Goal: Task Accomplishment & Management: Complete application form

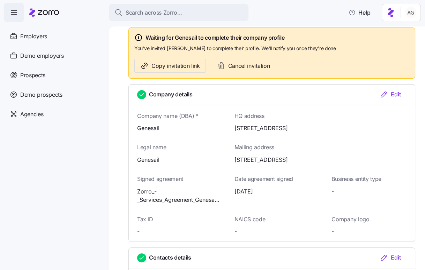
scroll to position [71, 0]
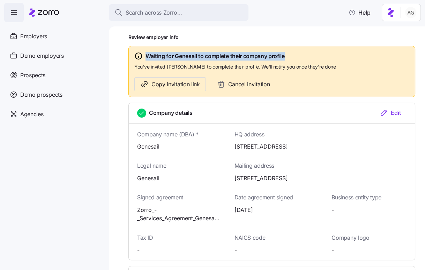
drag, startPoint x: 146, startPoint y: 54, endPoint x: 288, endPoint y: 55, distance: 141.5
click at [288, 55] on div "Waiting for Genesail to complete their company profile" at bounding box center [271, 56] width 275 height 9
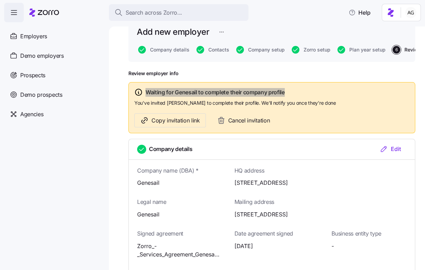
scroll to position [0, 0]
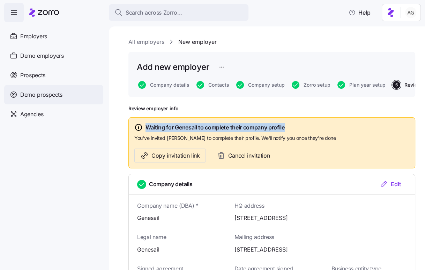
click at [36, 93] on span "Demo prospects" at bounding box center [41, 95] width 42 height 9
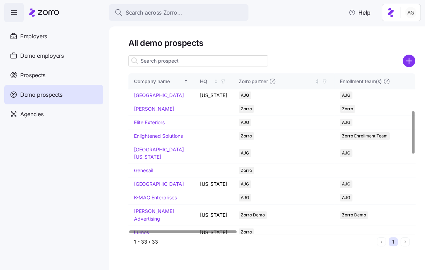
scroll to position [139, 0]
click at [147, 139] on link "Enlightened Solutions" at bounding box center [158, 136] width 49 height 6
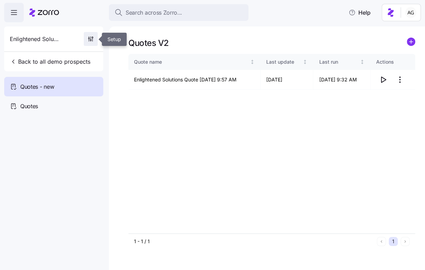
click at [90, 40] on icon "button" at bounding box center [90, 39] width 7 height 7
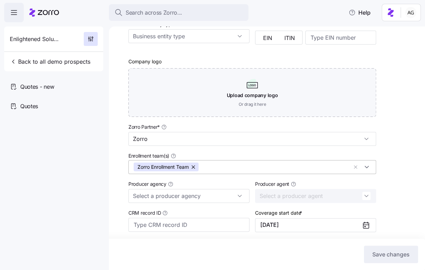
scroll to position [159, 0]
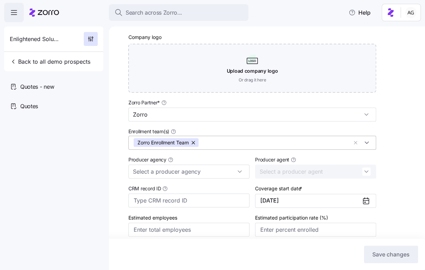
click at [210, 142] on input "Enrollment team(s)" at bounding box center [275, 142] width 146 height 9
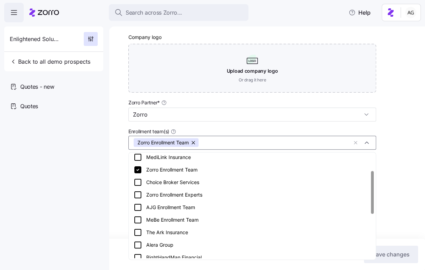
scroll to position [32, 0]
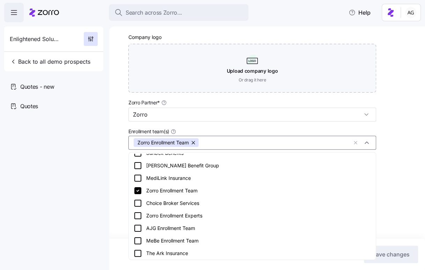
click at [210, 142] on input "Enrollment team(s)" at bounding box center [275, 142] width 146 height 9
click at [94, 155] on nav "Enlightened Solutions Back to all demo prospects Quotes - new Quotes" at bounding box center [54, 146] width 109 height 248
click at [213, 142] on input "Enrollment team(s)" at bounding box center [275, 142] width 146 height 9
click at [212, 140] on input "Enrollment team(s)" at bounding box center [275, 142] width 146 height 9
click at [85, 149] on nav "Enlightened Solutions Back to all demo prospects Quotes - new Quotes" at bounding box center [54, 146] width 109 height 248
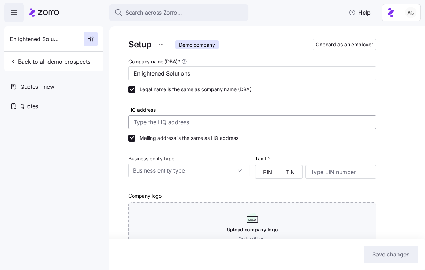
scroll to position [195, 0]
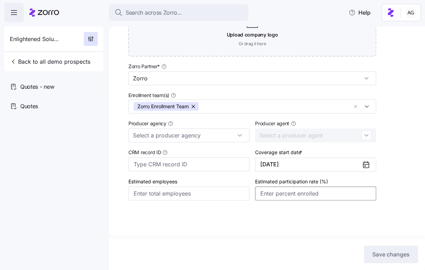
click at [338, 194] on input "Estimated participation rate (%)" at bounding box center [315, 194] width 121 height 14
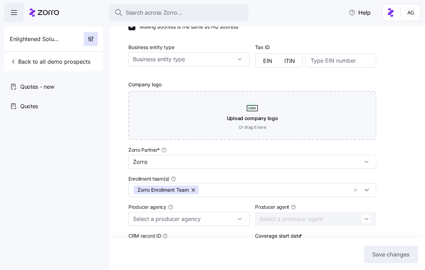
scroll to position [0, 0]
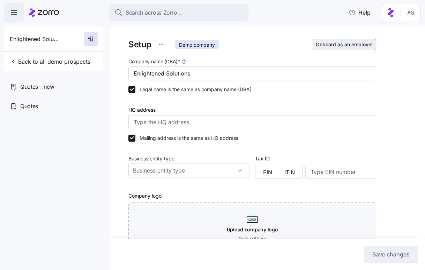
click at [334, 45] on span "Onboard as an employer" at bounding box center [343, 44] width 57 height 7
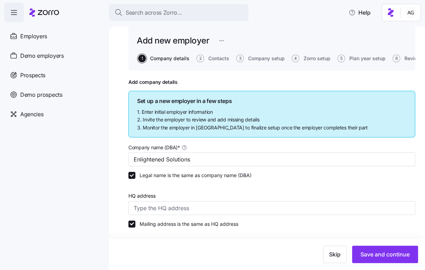
scroll to position [20, 0]
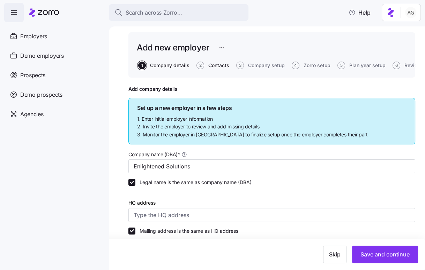
click at [214, 65] on span "Contacts" at bounding box center [218, 65] width 21 height 5
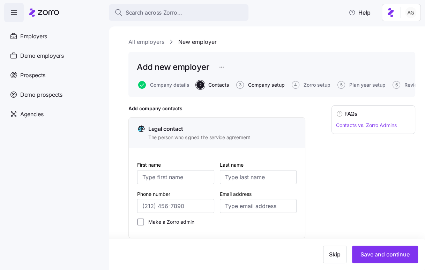
click at [261, 85] on span "Company setup" at bounding box center [266, 85] width 37 height 5
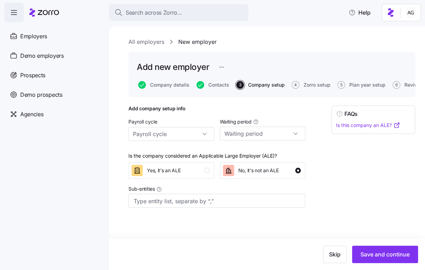
click at [273, 86] on span "Company setup" at bounding box center [266, 85] width 37 height 5
click at [387, 251] on span "Save and continue" at bounding box center [384, 255] width 49 height 8
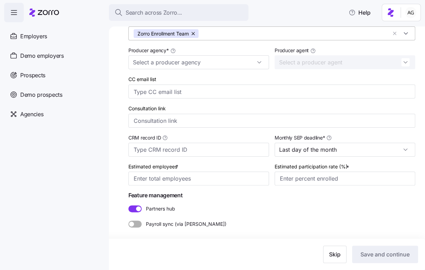
scroll to position [131, 0]
click at [133, 207] on span at bounding box center [132, 208] width 8 height 7
click at [128, 205] on input "Partners hub" at bounding box center [128, 205] width 0 height 0
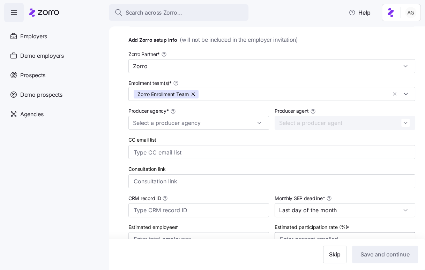
scroll to position [0, 0]
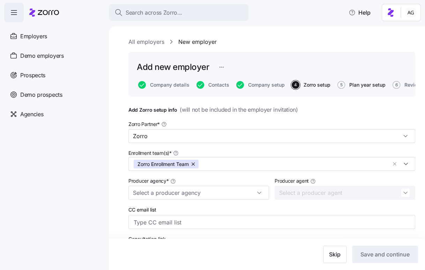
click at [354, 87] on span "Plan year setup" at bounding box center [367, 85] width 36 height 5
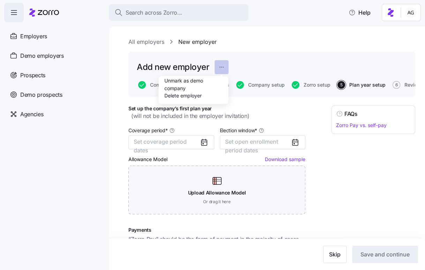
click at [222, 66] on html "Search across Zorro... Help Employers Demo employers Prospects Demo prospects A…" at bounding box center [212, 133] width 425 height 266
click at [250, 38] on html "Search across Zorro... Help Employers Demo employers Prospects Demo prospects A…" at bounding box center [212, 133] width 425 height 266
click at [155, 41] on link "All employers" at bounding box center [146, 42] width 36 height 9
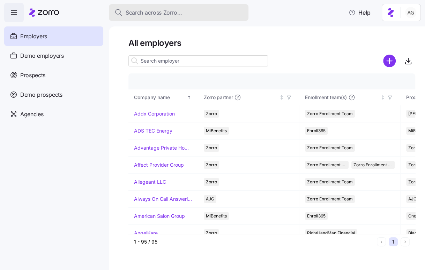
click at [143, 11] on span "Search across Zorro..." at bounding box center [153, 12] width 56 height 9
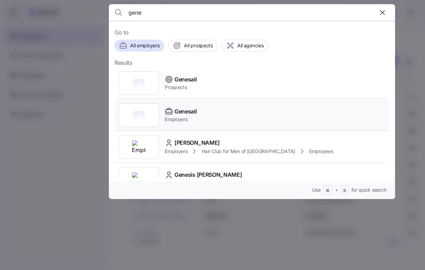
type input "gene"
click at [179, 110] on span "Genesail" at bounding box center [185, 111] width 22 height 9
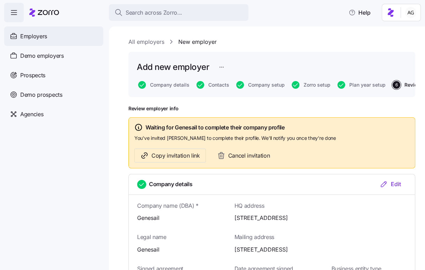
click at [31, 34] on span "Employers" at bounding box center [33, 36] width 27 height 9
